Goal: Information Seeking & Learning: Learn about a topic

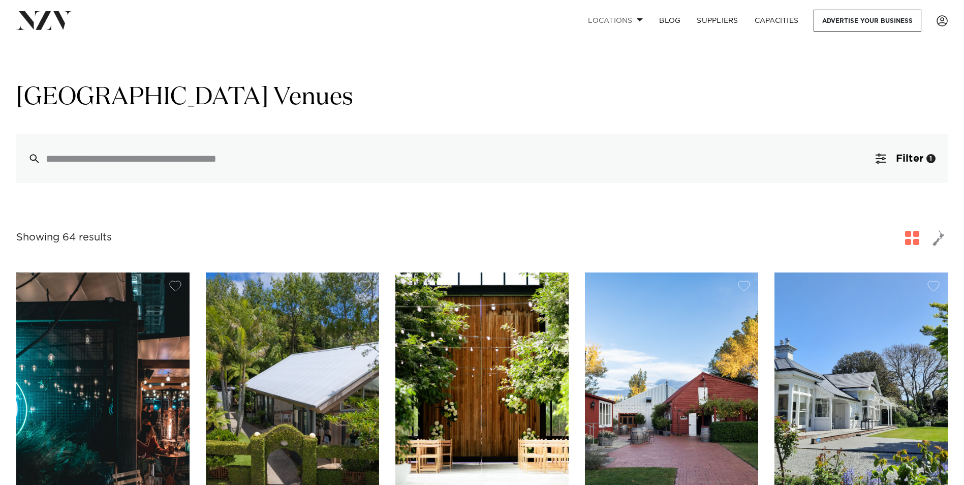
click at [625, 22] on link "Locations" at bounding box center [615, 21] width 71 height 22
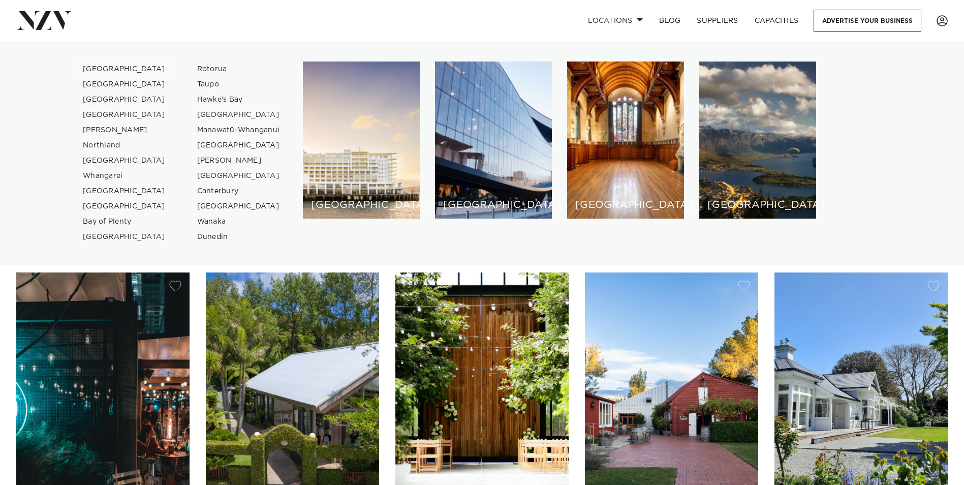
click at [98, 66] on link "[GEOGRAPHIC_DATA]" at bounding box center [124, 68] width 99 height 15
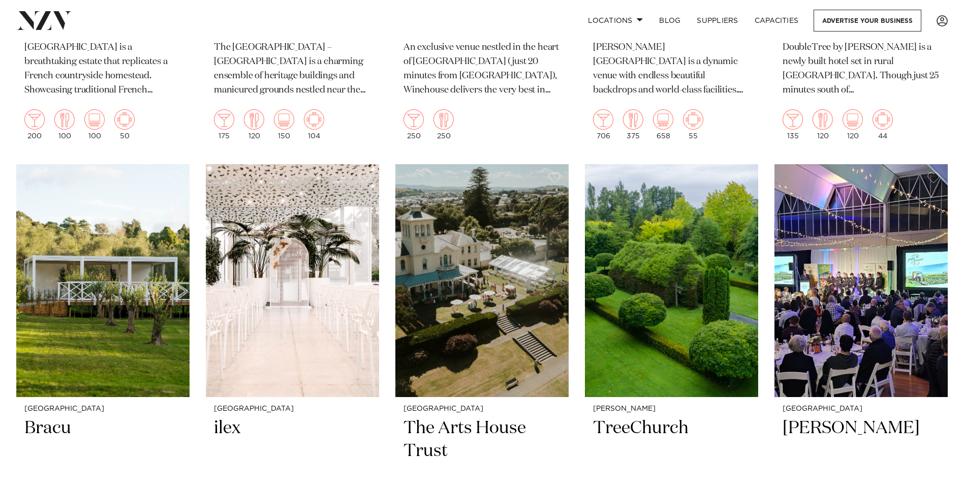
scroll to position [1168, 0]
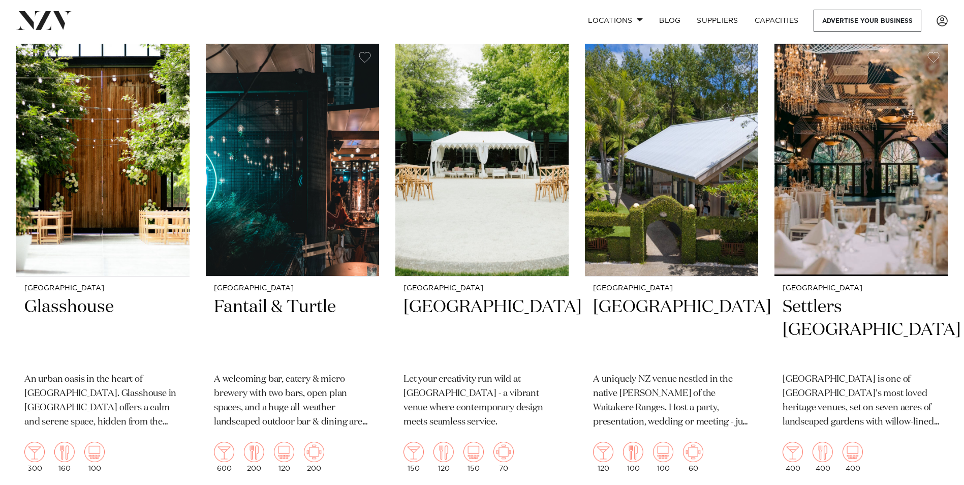
scroll to position [813, 0]
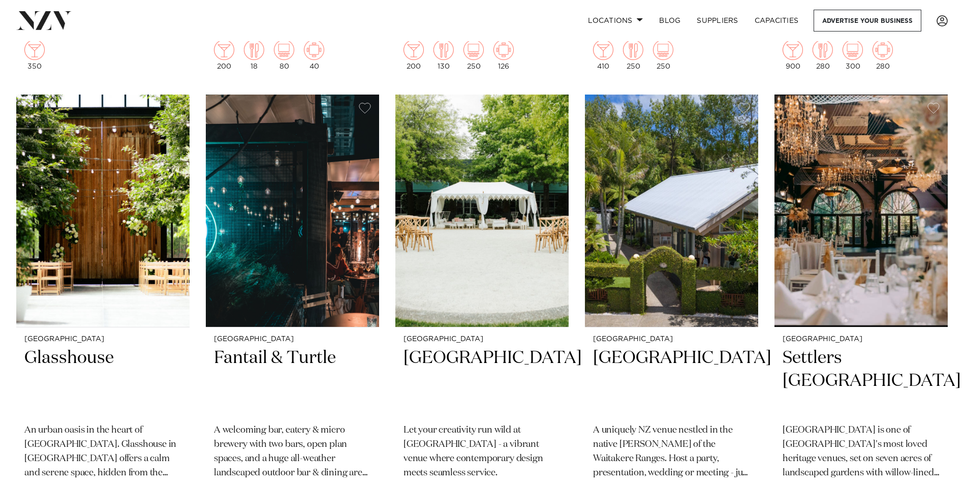
click at [645, 346] on h2 "[GEOGRAPHIC_DATA]" at bounding box center [671, 380] width 157 height 69
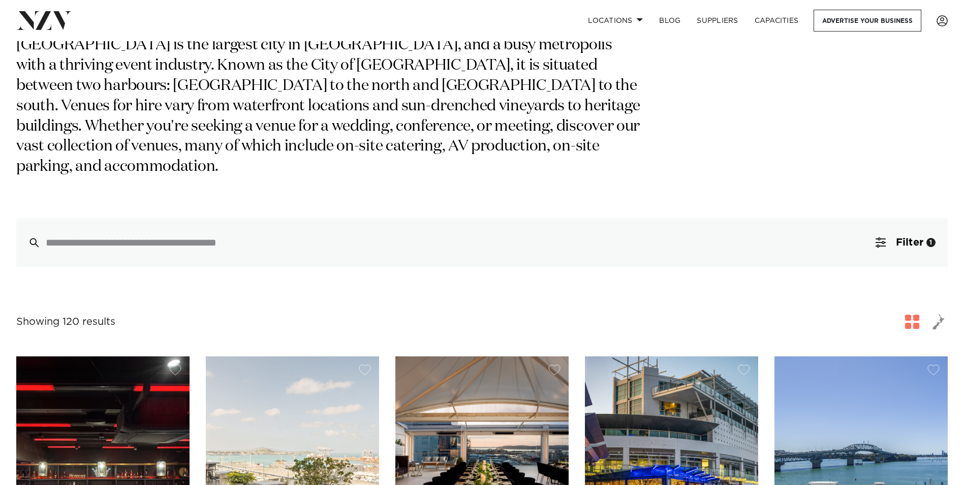
scroll to position [0, 0]
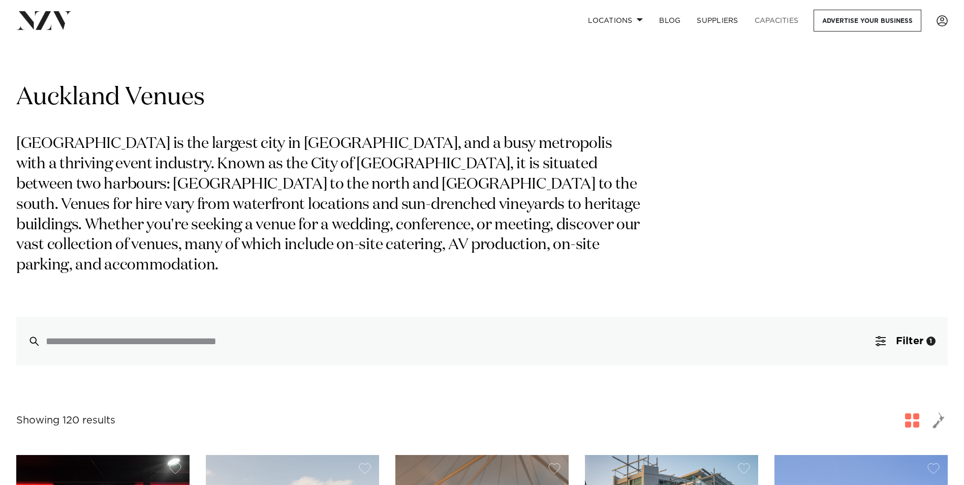
click at [776, 18] on link "Capacities" at bounding box center [776, 21] width 60 height 22
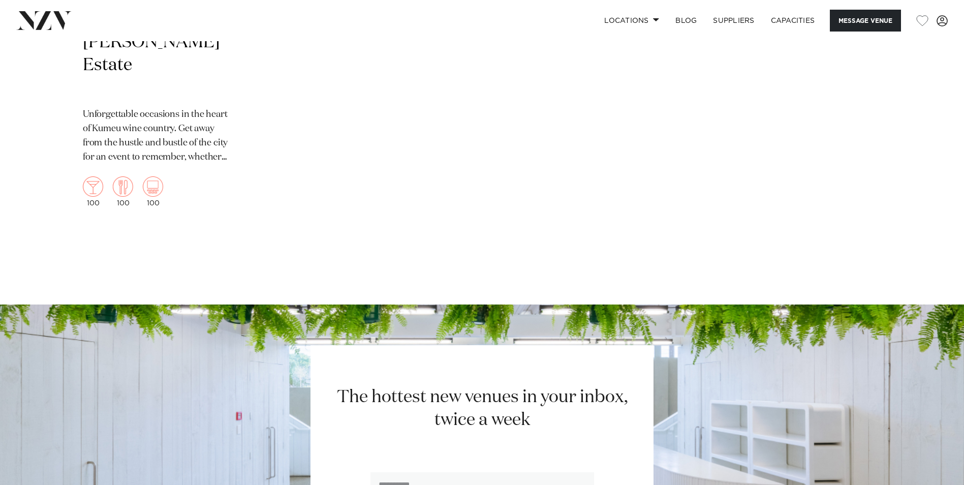
scroll to position [2997, 0]
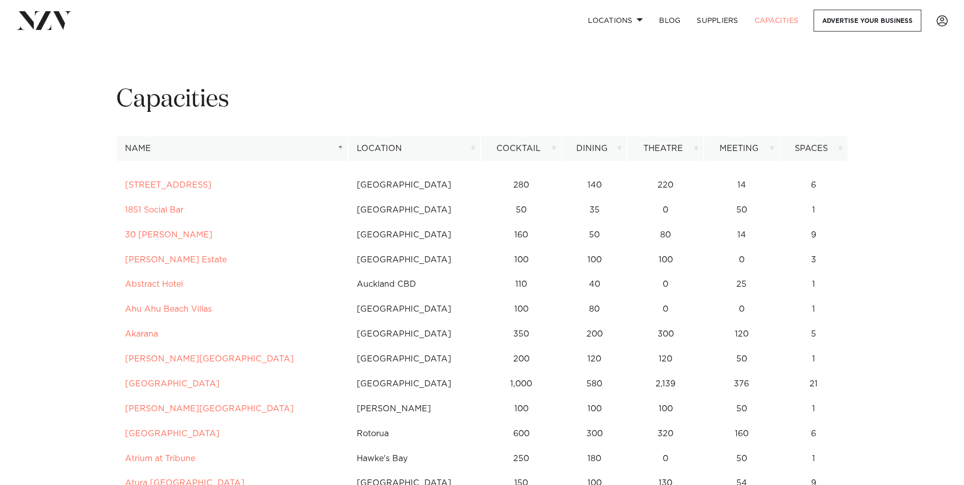
click at [472, 146] on th "Location" at bounding box center [414, 148] width 133 height 25
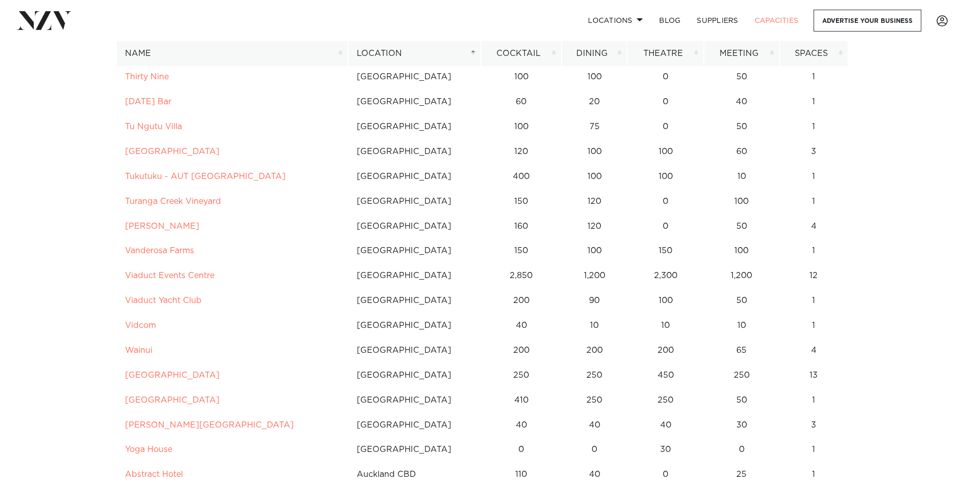
scroll to position [2591, 0]
